Goal: Answer question/provide support

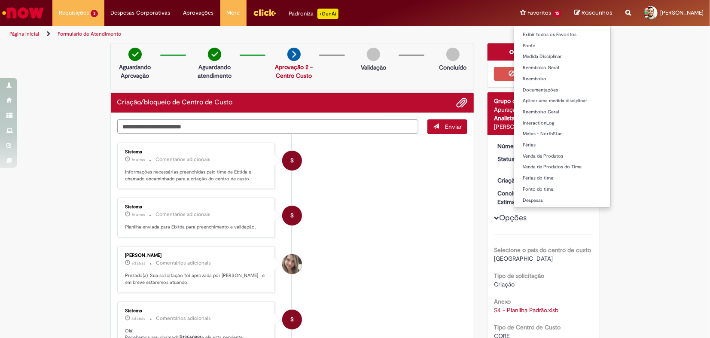
scroll to position [48, 0]
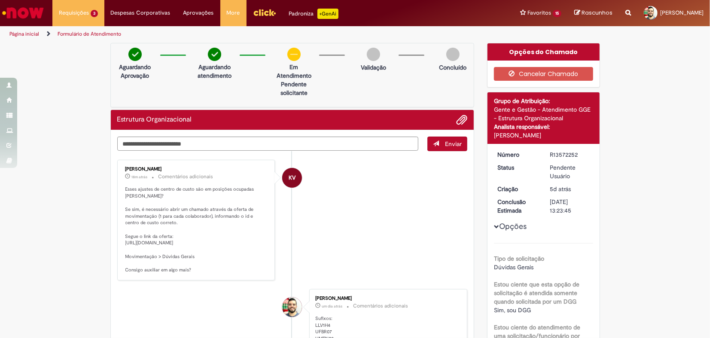
click at [308, 177] on li "KV Karine Vieira 18m atrás 18 minutos atrás Comentários adicionais Esses ajuste…" at bounding box center [292, 220] width 351 height 121
click at [218, 210] on p "Esses ajustes de centro de custo são em posições ocupadas Emanuel? Se sim, é ne…" at bounding box center [196, 230] width 143 height 88
click at [226, 222] on p "Esses ajustes de centro de custo são em posições ocupadas Emanuel? Se sim, é ne…" at bounding box center [196, 230] width 143 height 88
click at [226, 148] on textarea "Digite sua mensagem aqui..." at bounding box center [268, 144] width 302 height 15
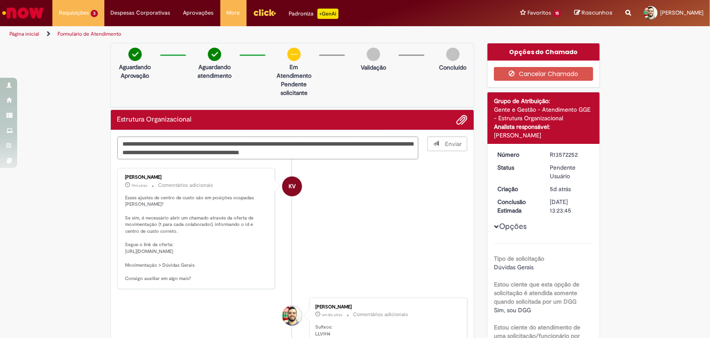
type textarea "**********"
